Goal: Information Seeking & Learning: Learn about a topic

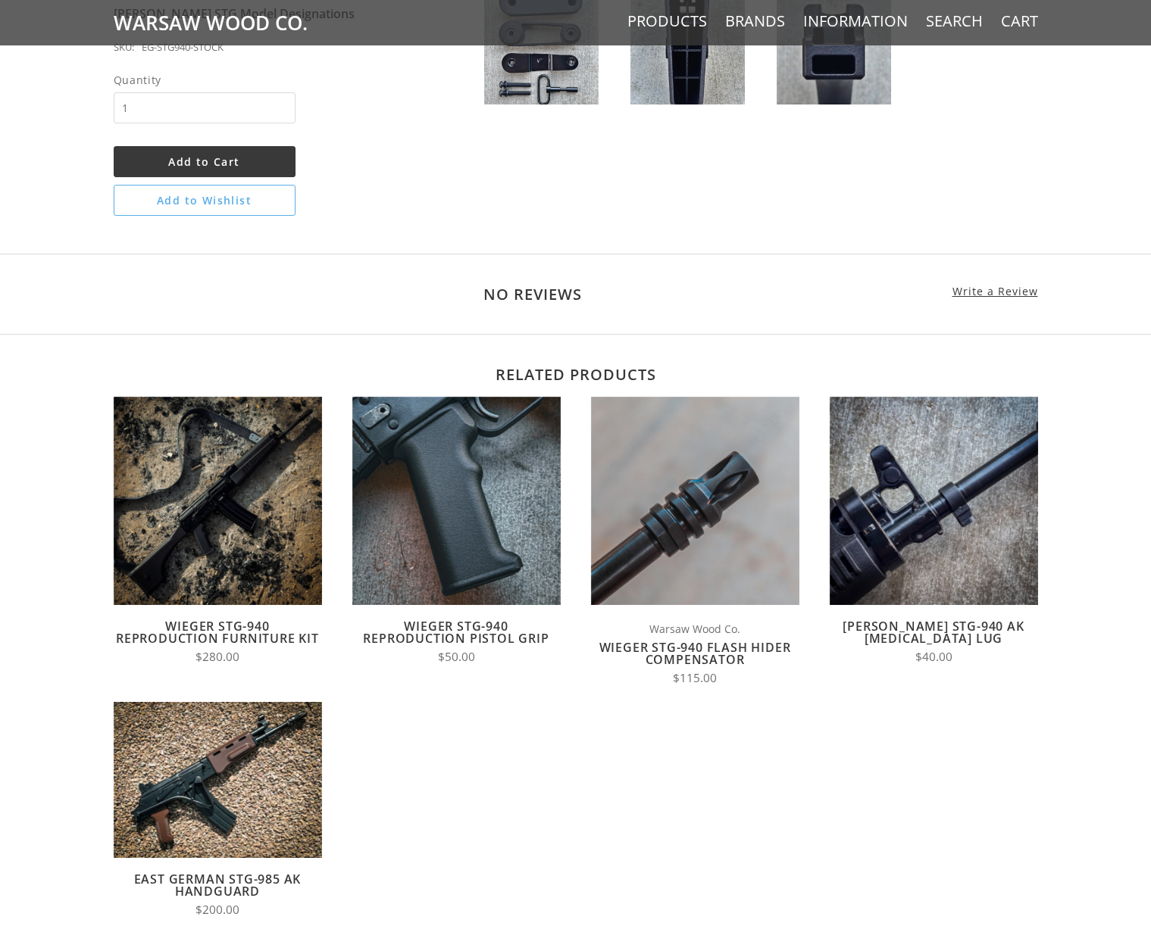
scroll to position [833, 0]
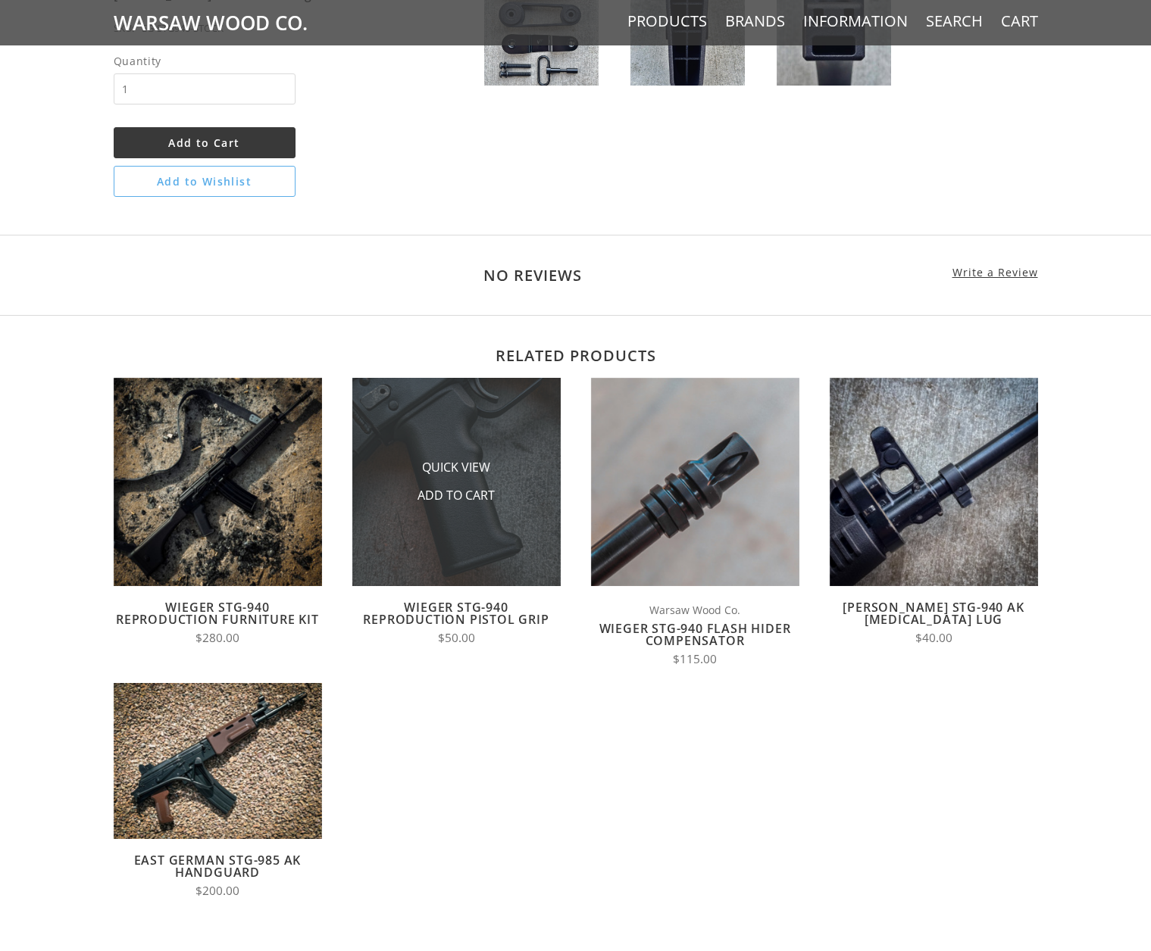
click at [452, 414] on img at bounding box center [456, 482] width 208 height 208
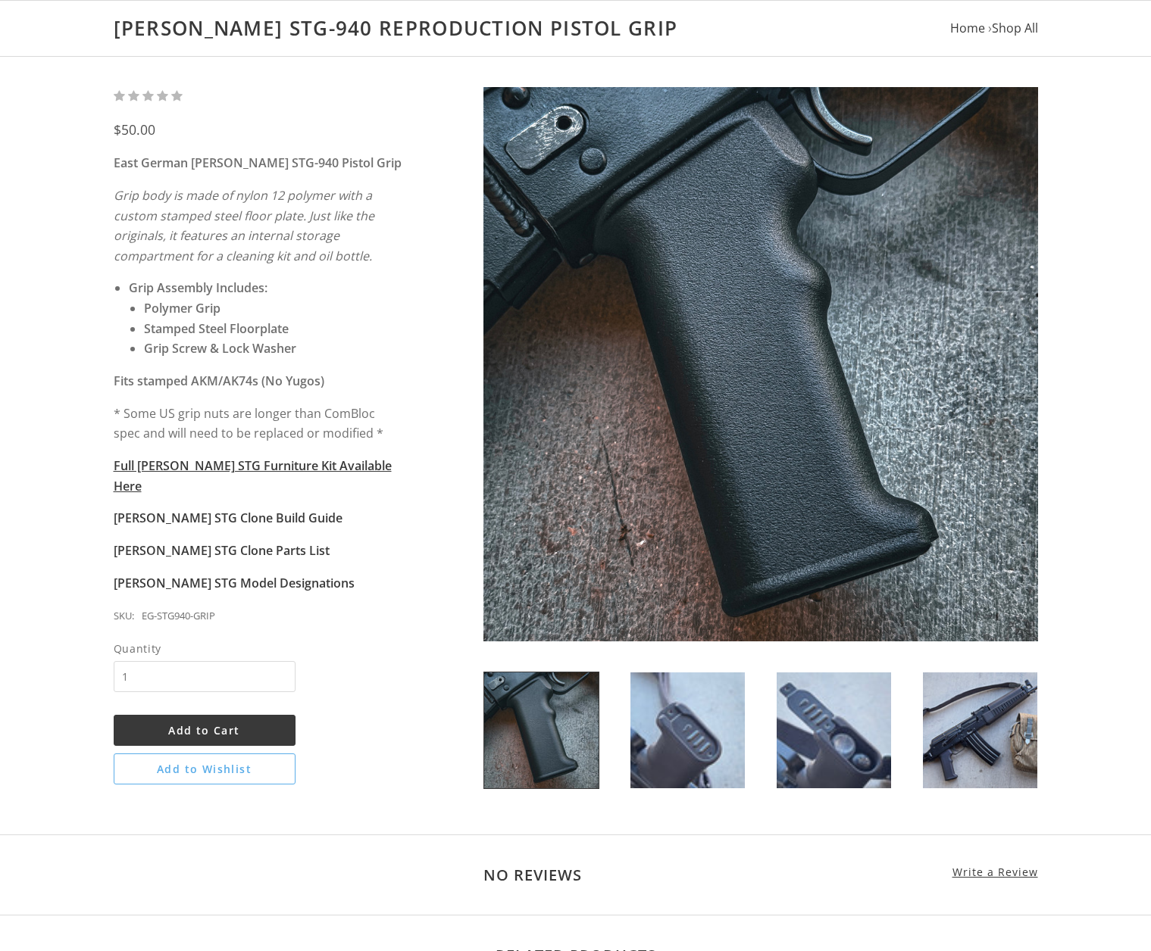
scroll to position [151, 0]
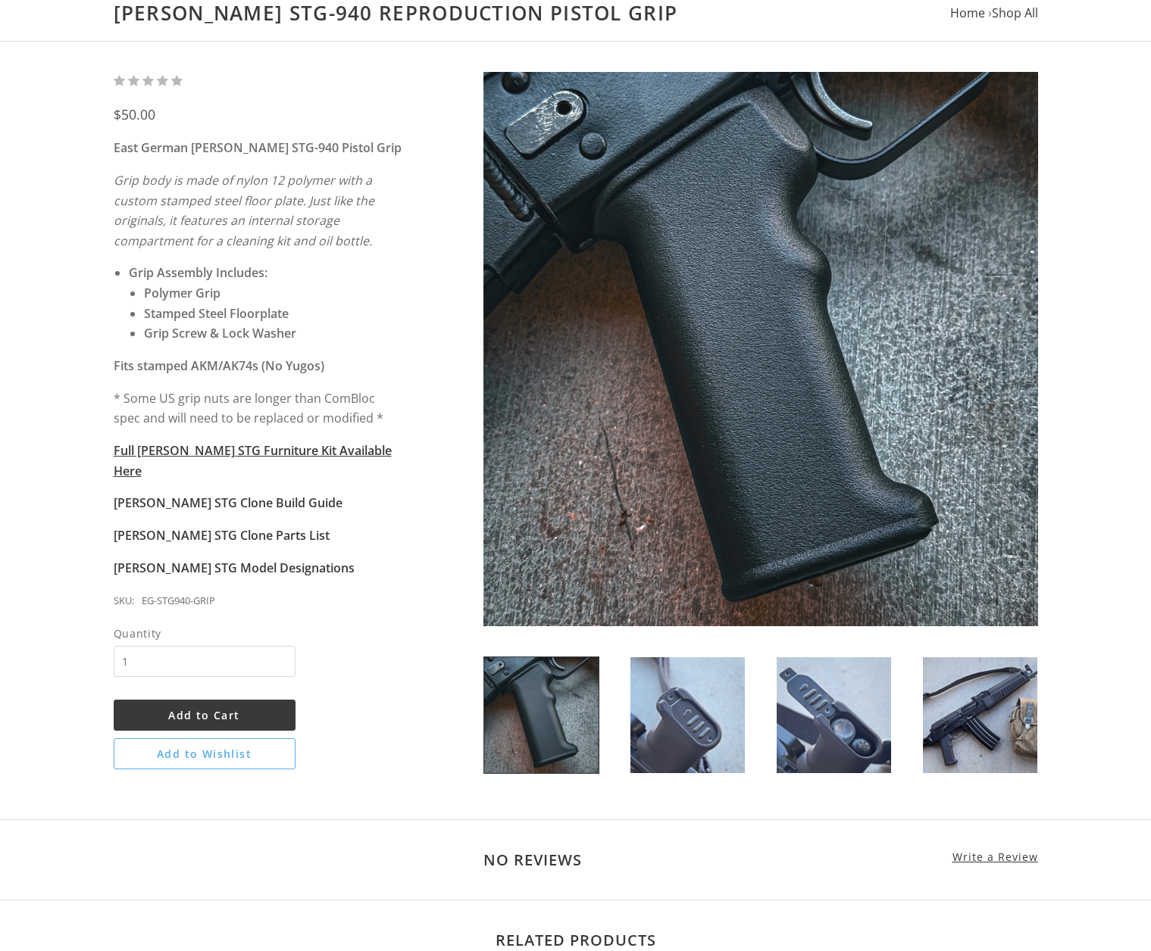
click at [865, 732] on img at bounding box center [833, 715] width 114 height 116
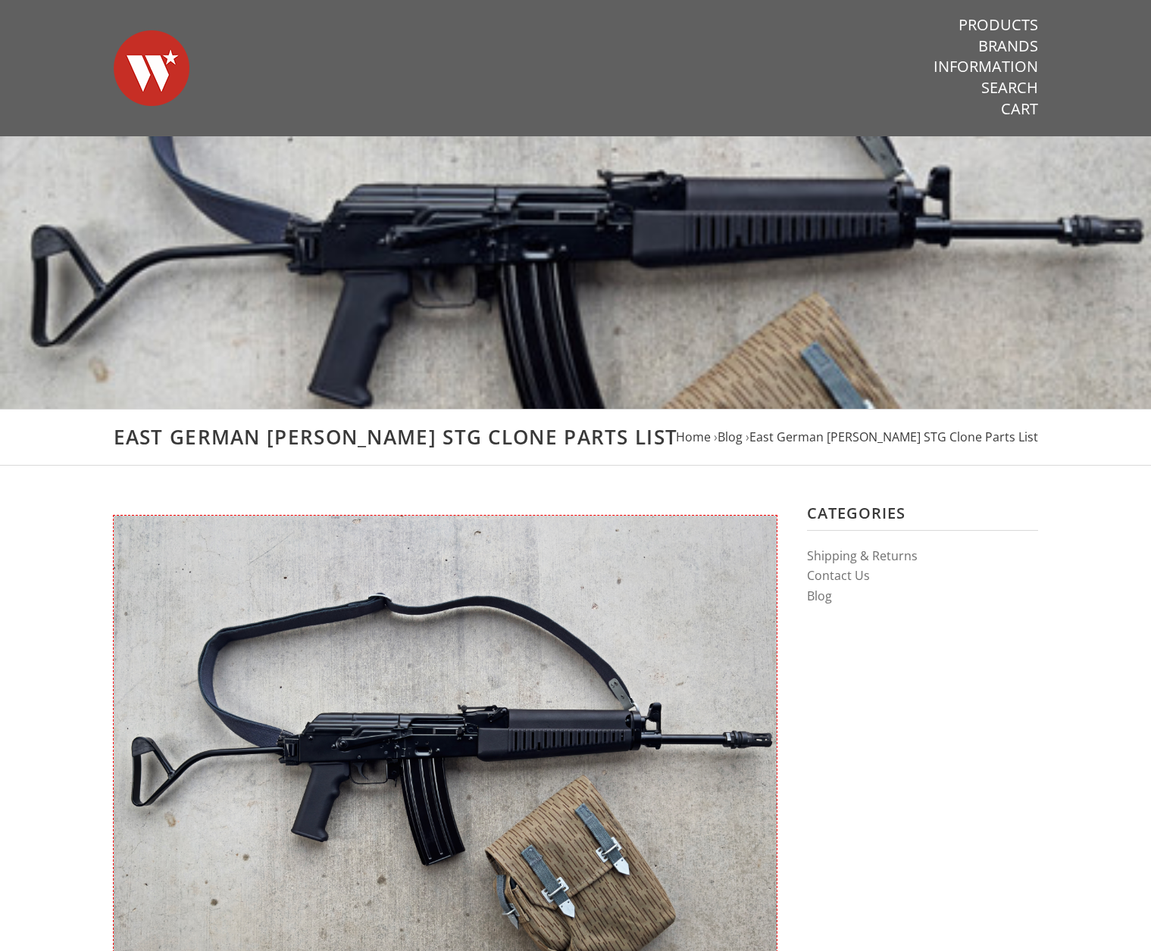
drag, startPoint x: 828, startPoint y: 526, endPoint x: 651, endPoint y: 267, distance: 313.5
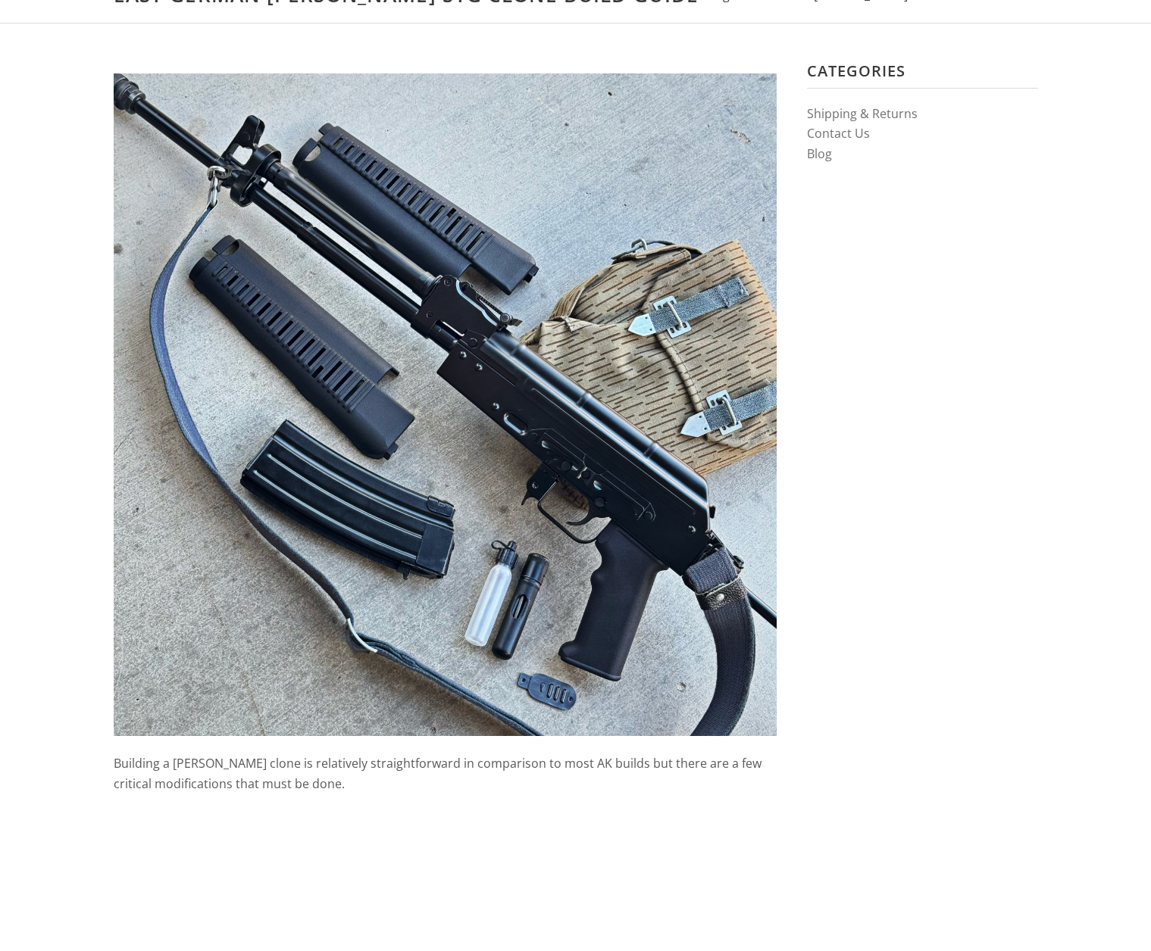
scroll to position [454, 0]
